Goal: Task Accomplishment & Management: Use online tool/utility

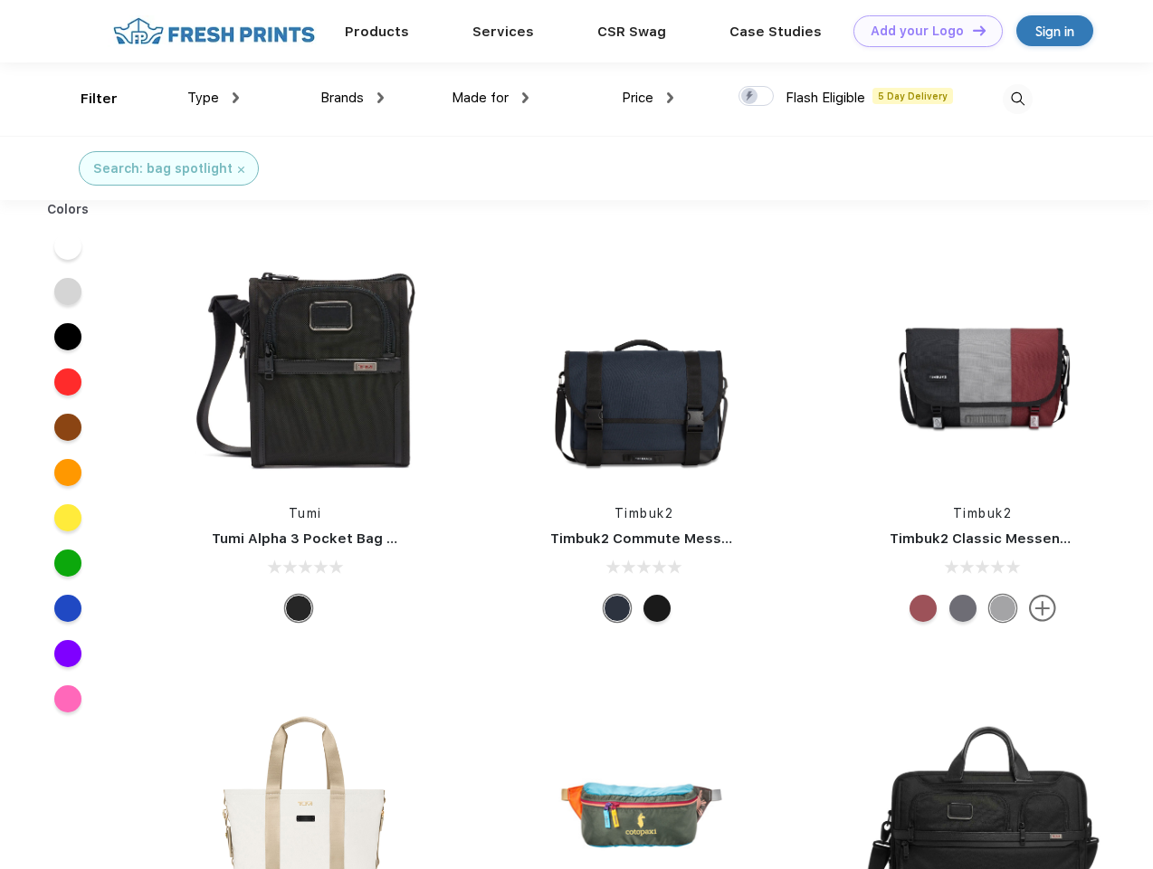
scroll to position [1, 0]
click at [921, 31] on link "Add your Logo Design Tool" at bounding box center [927, 31] width 149 height 32
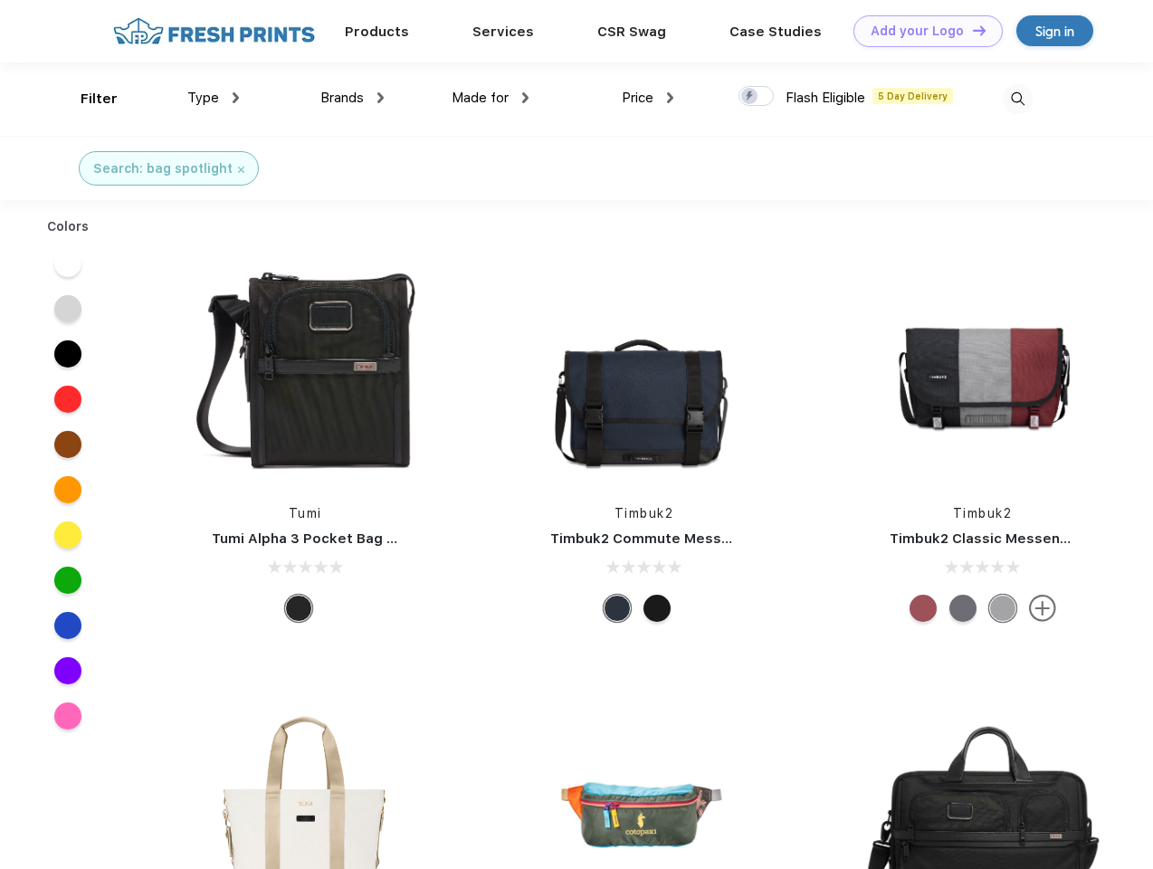
click at [0, 0] on div "Design Tool" at bounding box center [0, 0] width 0 height 0
click at [971, 30] on link "Add your Logo Design Tool" at bounding box center [927, 31] width 149 height 32
click at [87, 99] on div "Filter" at bounding box center [99, 99] width 37 height 21
click at [214, 98] on span "Type" at bounding box center [203, 98] width 32 height 16
click at [352, 98] on span "Brands" at bounding box center [341, 98] width 43 height 16
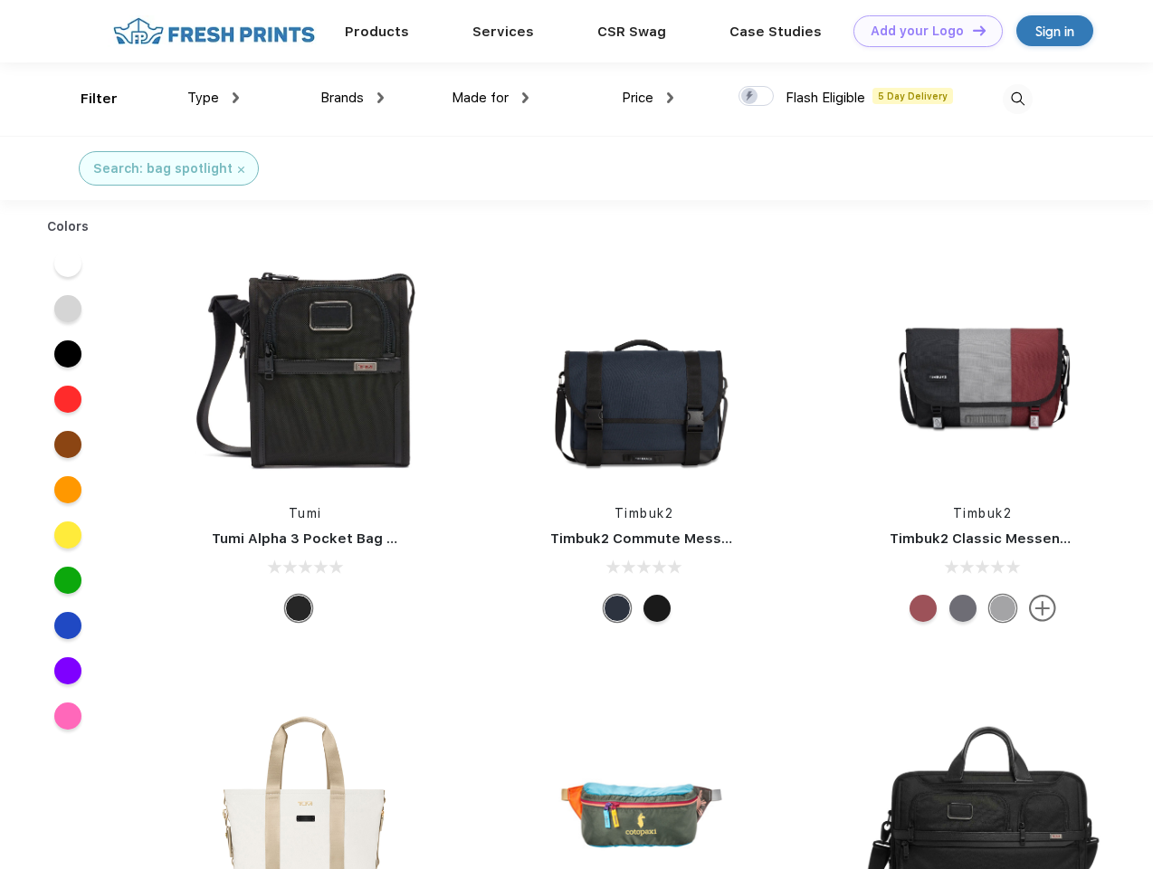
click at [490, 98] on span "Made for" at bounding box center [480, 98] width 57 height 16
click at [648, 98] on span "Price" at bounding box center [638, 98] width 32 height 16
click at [756, 97] on div at bounding box center [755, 96] width 35 height 20
click at [750, 97] on input "checkbox" at bounding box center [744, 91] width 12 height 12
click at [1017, 99] on img at bounding box center [1018, 99] width 30 height 30
